Goal: Information Seeking & Learning: Learn about a topic

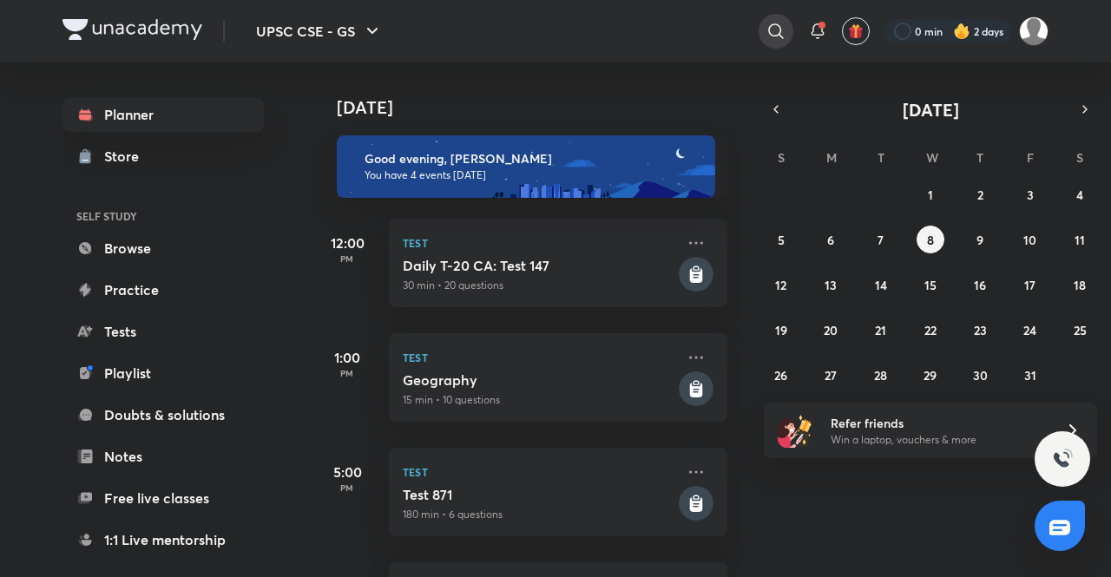
click at [773, 30] on icon at bounding box center [775, 31] width 21 height 21
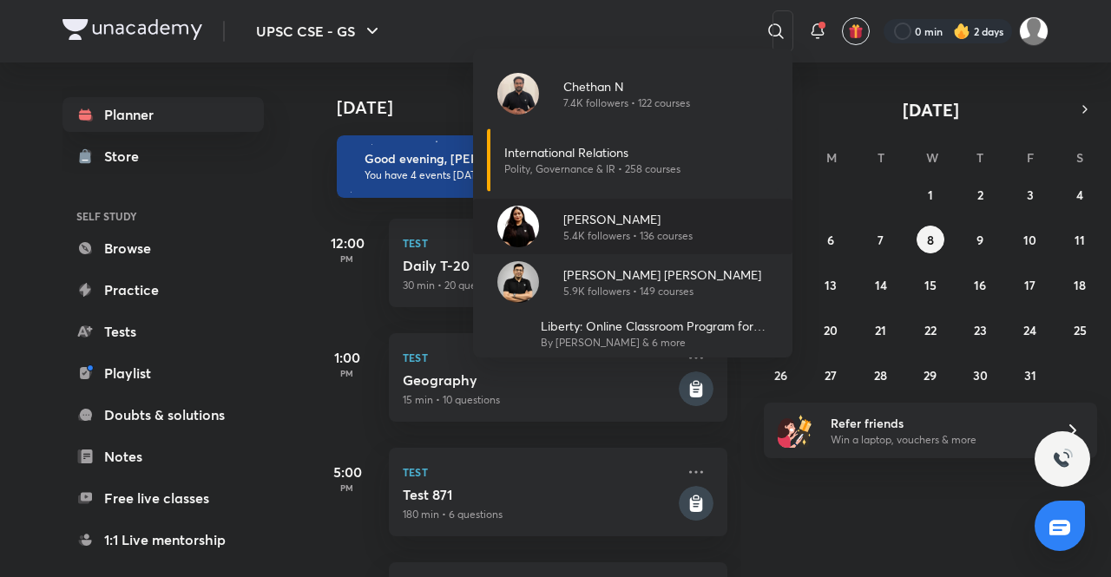
click at [588, 214] on p "[PERSON_NAME]" at bounding box center [627, 219] width 129 height 18
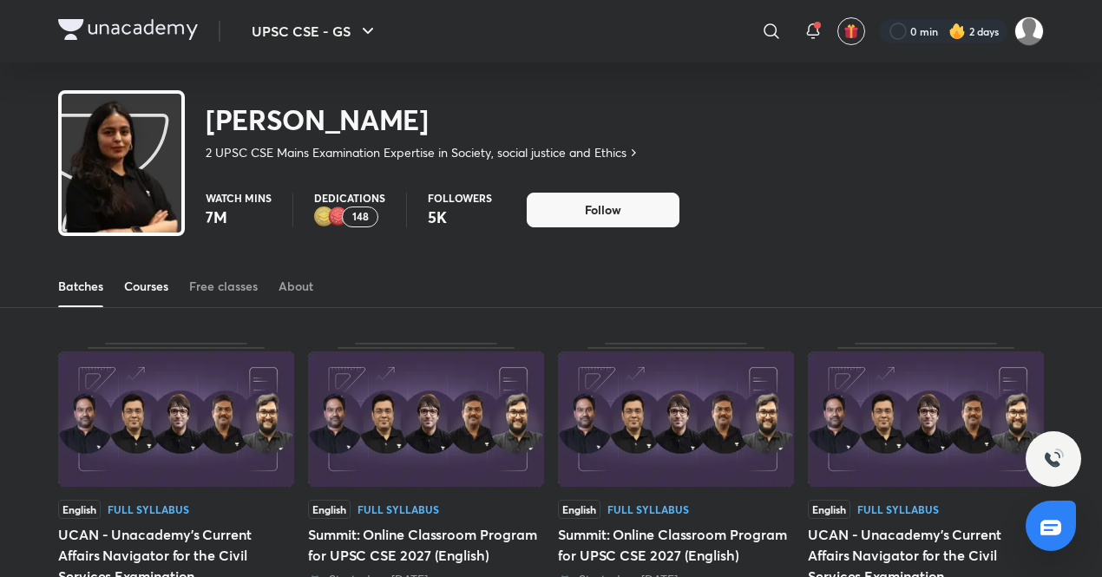
click at [141, 287] on div "Courses" at bounding box center [146, 286] width 44 height 17
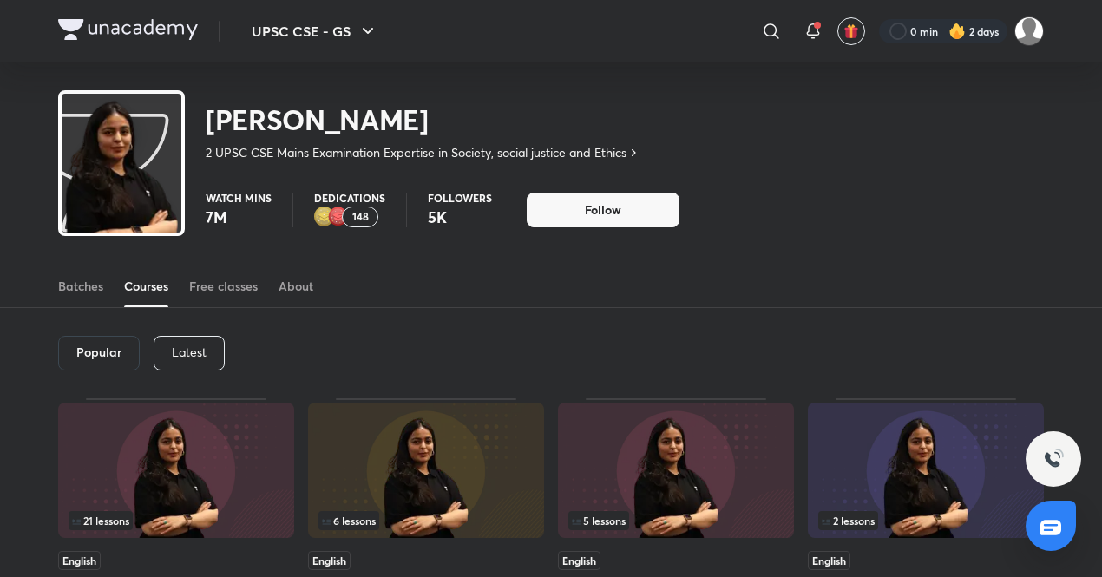
click at [194, 346] on p "Latest" at bounding box center [189, 352] width 35 height 14
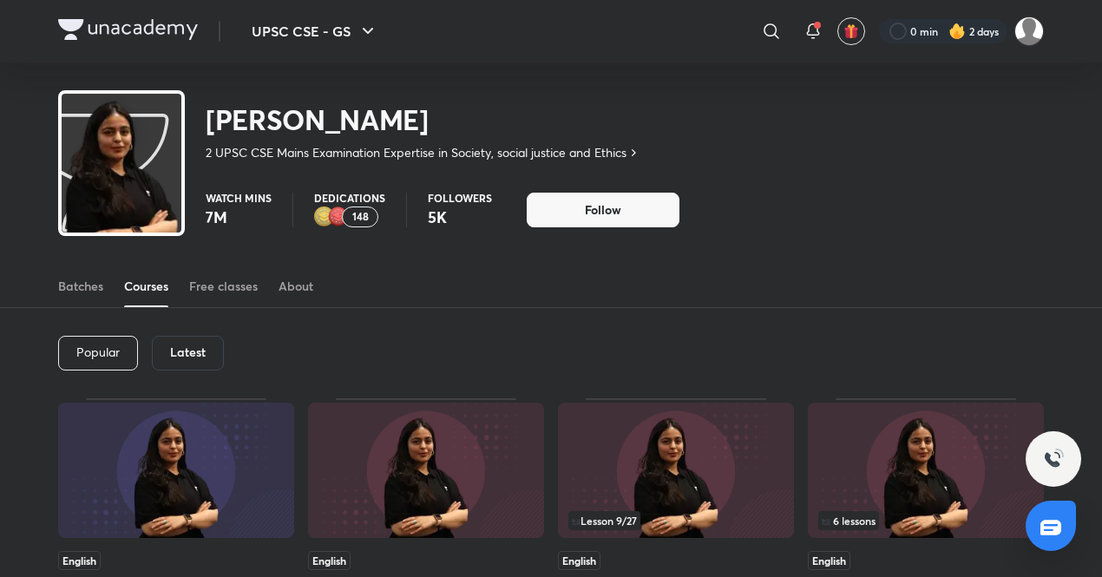
click at [186, 369] on div "Latest" at bounding box center [188, 353] width 72 height 35
click at [194, 358] on h6 "Latest" at bounding box center [188, 352] width 36 height 14
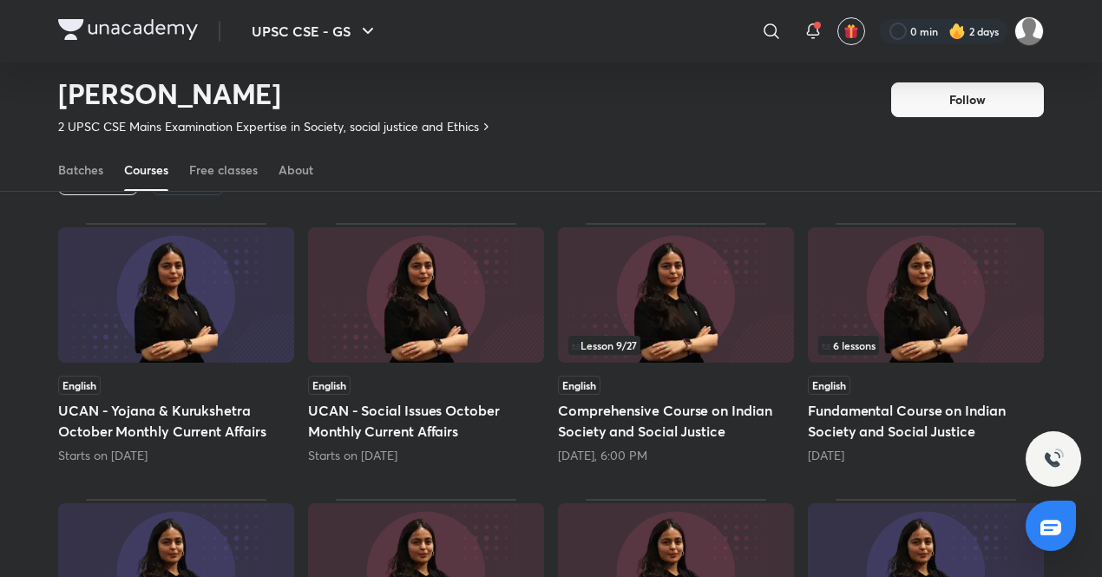
scroll to position [130, 0]
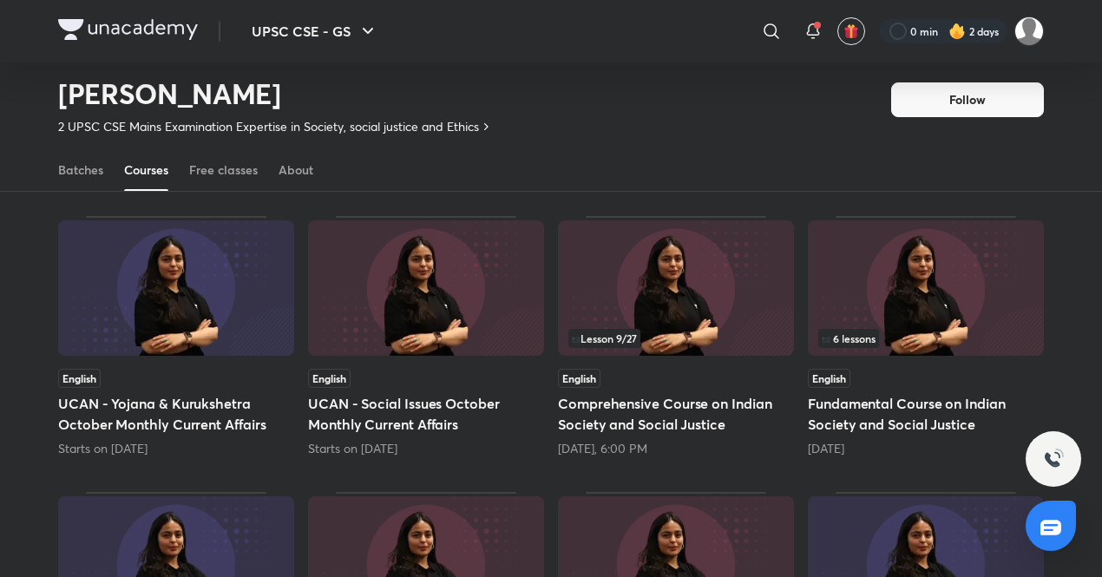
click at [609, 266] on img at bounding box center [676, 287] width 236 height 135
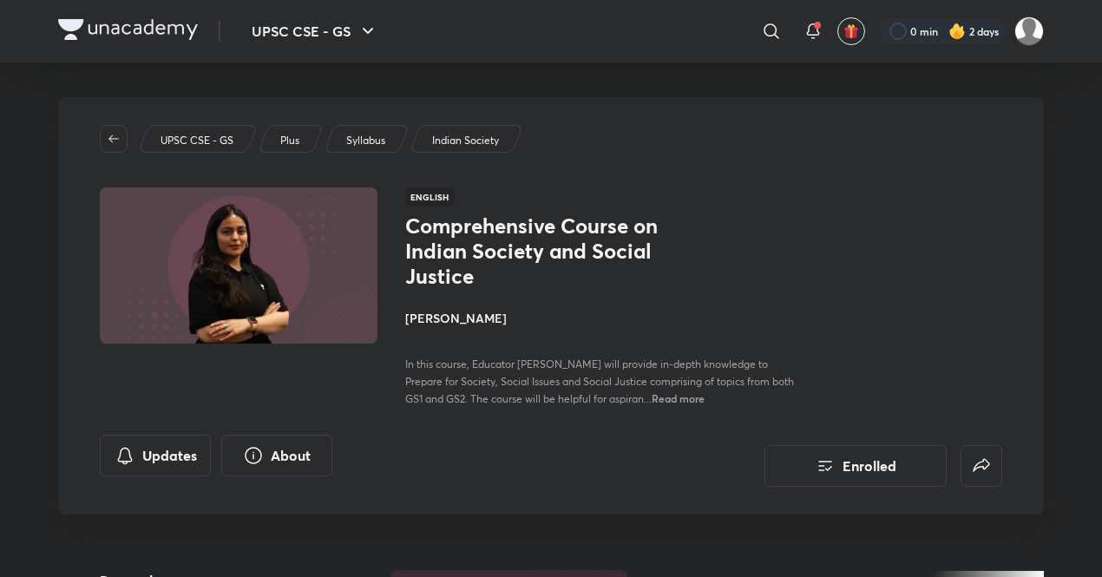
click at [731, 223] on div "Comprehensive Course on Indian Society and Social Justice [PERSON_NAME] In this…" at bounding box center [599, 311] width 389 height 194
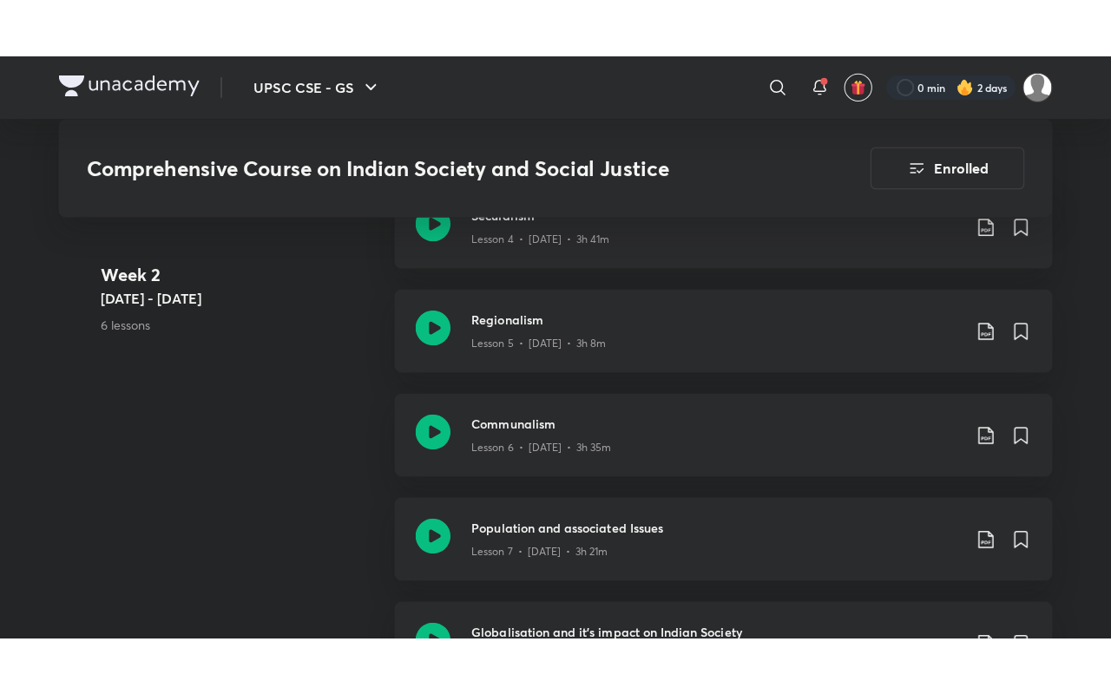
scroll to position [1389, 0]
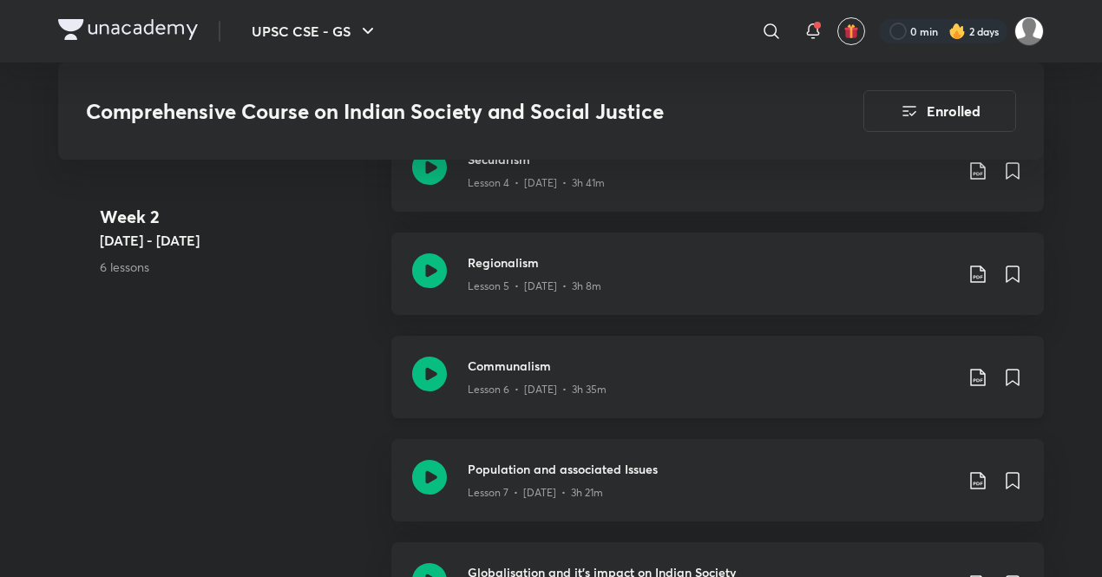
click at [437, 376] on icon at bounding box center [429, 374] width 35 height 35
